Goal: Information Seeking & Learning: Learn about a topic

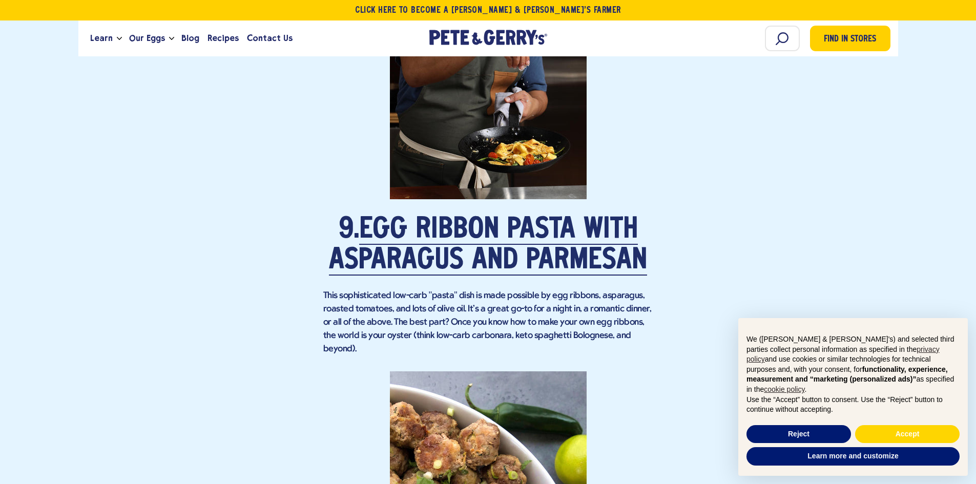
scroll to position [4304, 0]
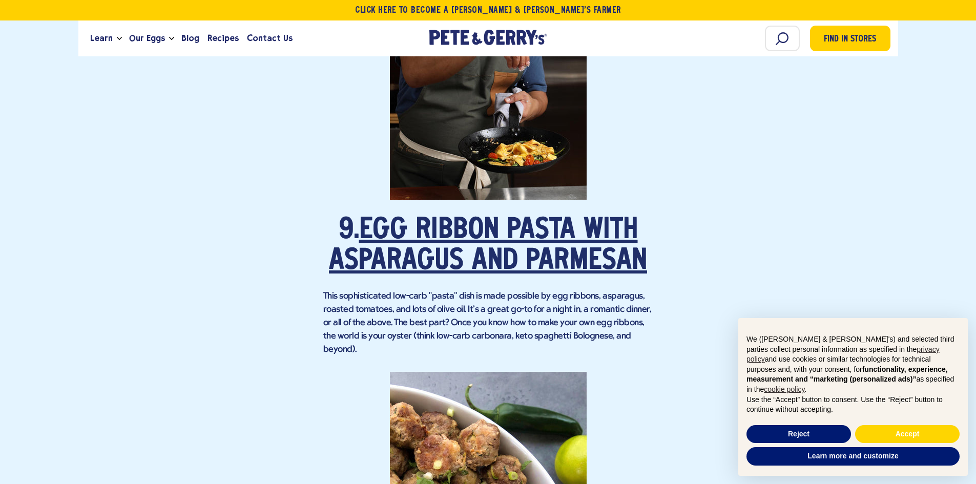
click at [545, 226] on link "Egg Ribbon Pasta with Asparagus and Parmesan" at bounding box center [488, 246] width 318 height 59
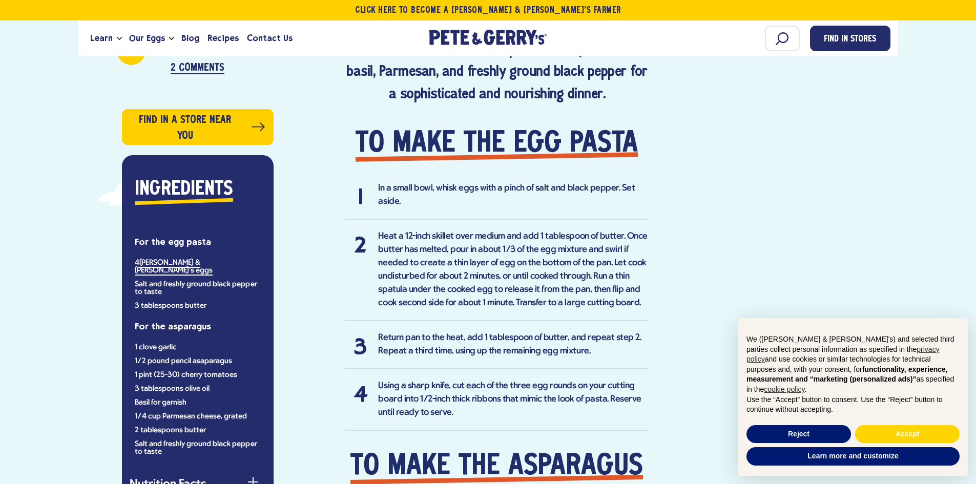
scroll to position [769, 0]
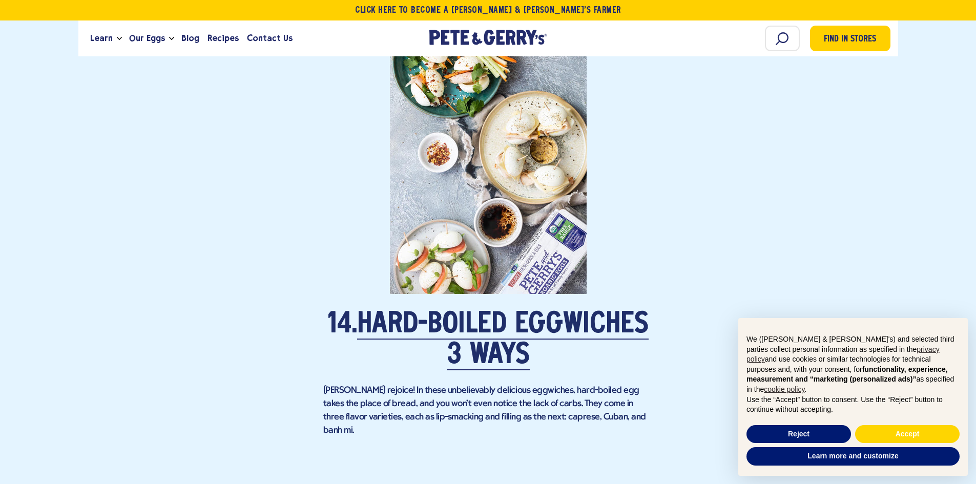
scroll to position [6149, 0]
